Goal: Communication & Community: Ask a question

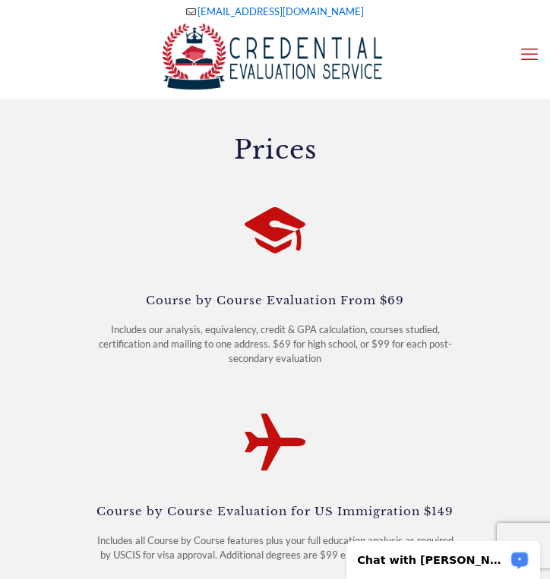
click at [412, 564] on p "Chat with [PERSON_NAME]" at bounding box center [433, 560] width 150 height 12
click at [424, 566] on p "Chat with [PERSON_NAME]" at bounding box center [433, 560] width 150 height 12
click at [442, 560] on p "Chat with [PERSON_NAME]" at bounding box center [433, 560] width 150 height 12
click at [447, 555] on p "Chat with [PERSON_NAME]" at bounding box center [433, 560] width 150 height 12
click at [412, 557] on p "Chat with [PERSON_NAME]" at bounding box center [433, 560] width 150 height 12
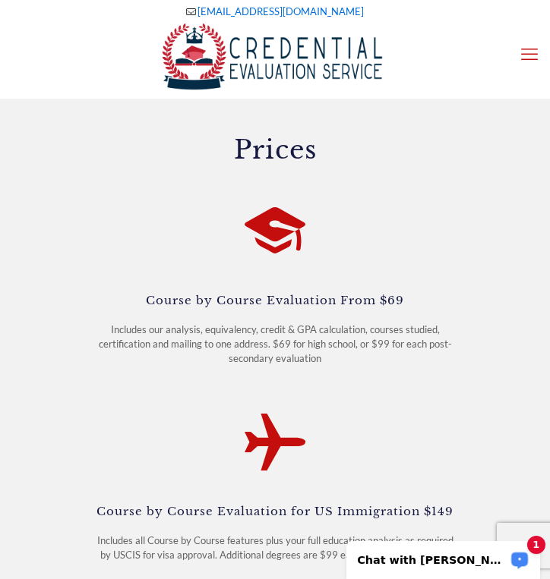
click at [518, 563] on icon "Open LiveChat chat widget" at bounding box center [519, 560] width 11 height 8
click at [399, 562] on p "Chat with [PERSON_NAME]" at bounding box center [433, 560] width 150 height 12
click at [453, 568] on div "1 Chat with [PERSON_NAME]" at bounding box center [443, 560] width 194 height 38
click at [445, 565] on p "Chat with [PERSON_NAME]" at bounding box center [433, 560] width 150 height 12
click at [440, 532] on div "1 Chat with [PERSON_NAME]" at bounding box center [442, 556] width 213 height 48
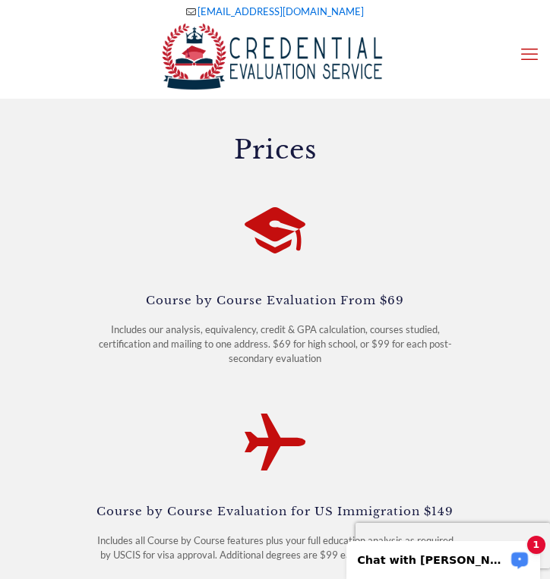
click at [433, 557] on p "Chat with [PERSON_NAME]" at bounding box center [433, 560] width 150 height 12
click at [511, 557] on div "Open LiveChat chat widget" at bounding box center [519, 559] width 19 height 19
